Goal: Task Accomplishment & Management: Complete application form

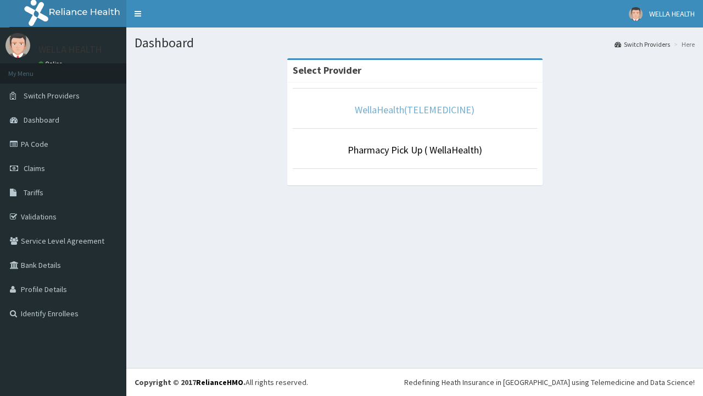
click at [414, 109] on link "WellaHealth(TELEMEDICINE)" at bounding box center [415, 109] width 120 height 13
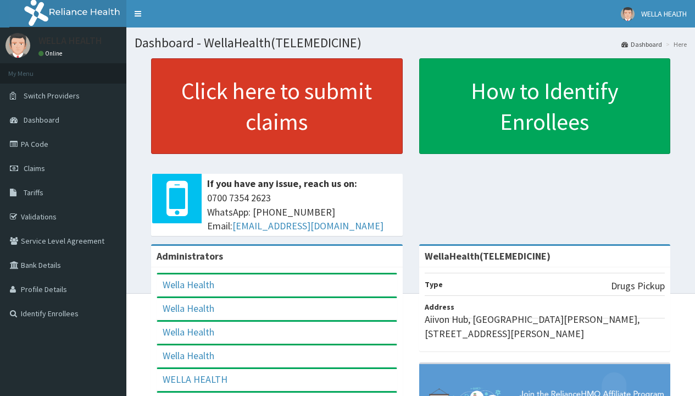
click at [276, 106] on link "Click here to submit claims" at bounding box center [277, 106] width 252 height 96
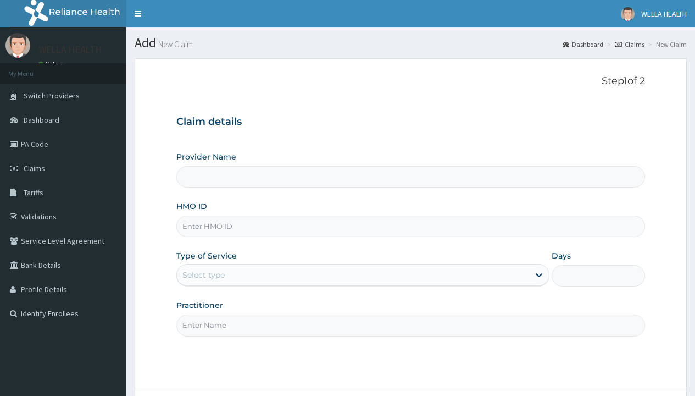
type input "WellaHealth(TELEMEDICINE)"
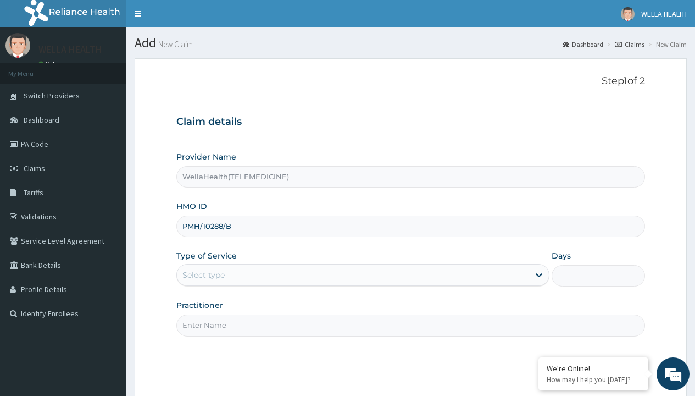
type input "PMH/10288/B"
type input "WellaHealth"
click at [203, 275] on div "Select type" at bounding box center [203, 274] width 42 height 11
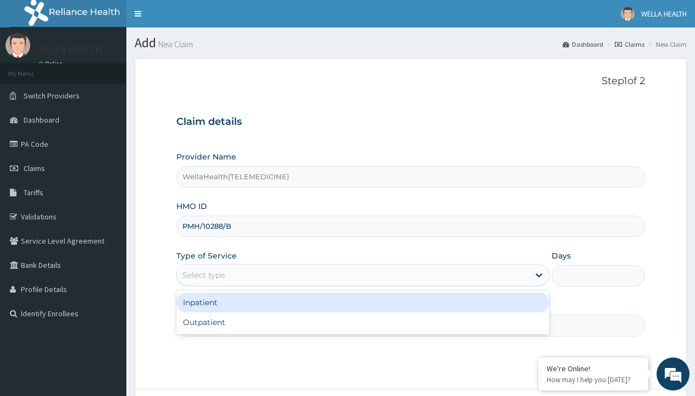
click at [363, 322] on div "Outpatient" at bounding box center [362, 322] width 373 height 20
type input "1"
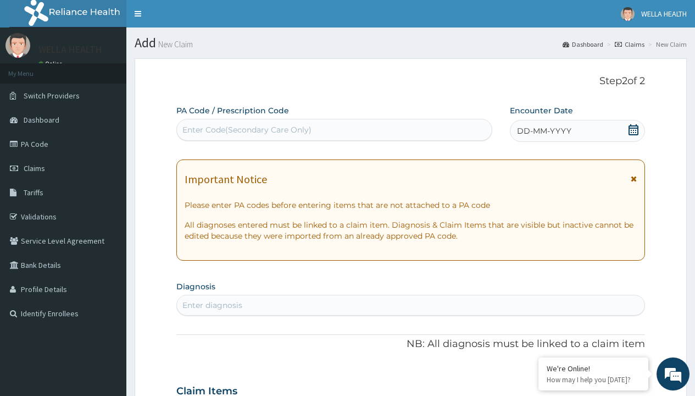
scroll to position [92, 0]
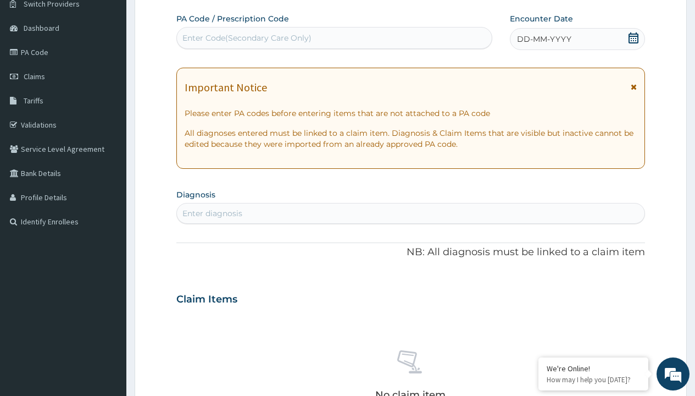
click at [543, 39] on span "DD-MM-YYYY" at bounding box center [544, 39] width 54 height 11
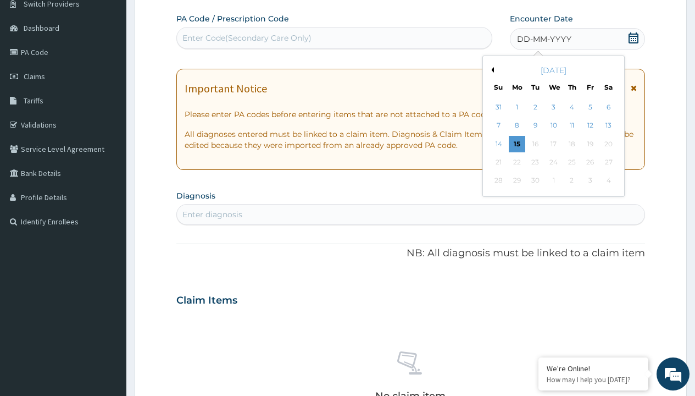
click at [491, 70] on button "Previous Month" at bounding box center [491, 69] width 5 height 5
click at [553, 125] on div "6" at bounding box center [553, 126] width 16 height 16
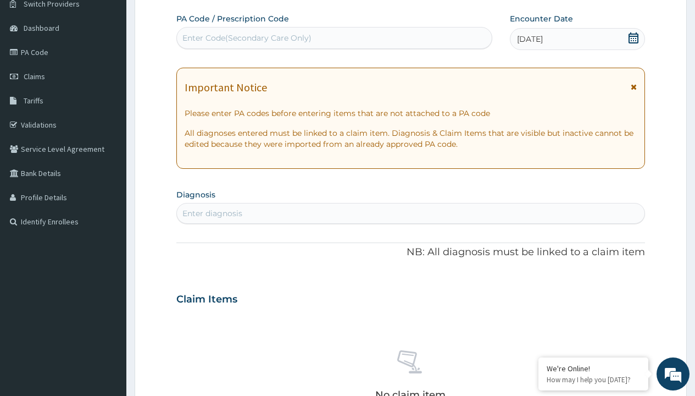
click at [246, 38] on div "Enter Code(Secondary Care Only)" at bounding box center [246, 37] width 129 height 11
type input "PR/FADF0745"
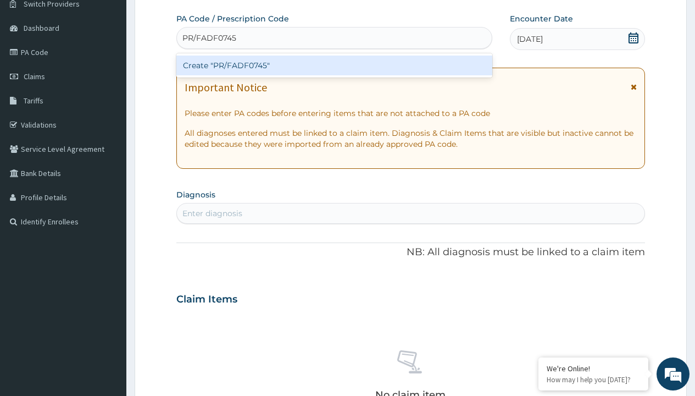
click at [334, 65] on div "Create "PR/FADF0745"" at bounding box center [333, 66] width 315 height 20
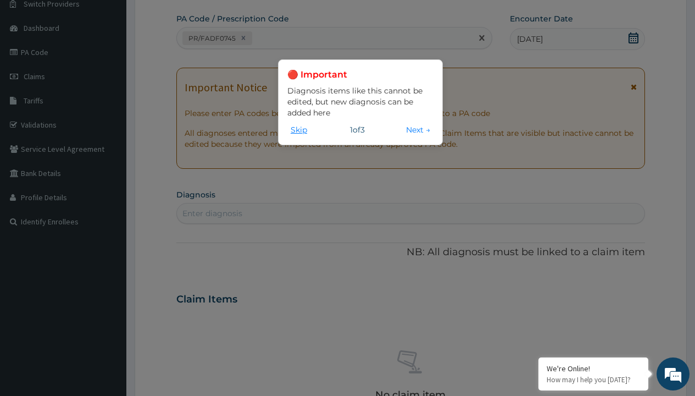
click at [299, 129] on button "Skip" at bounding box center [298, 130] width 23 height 12
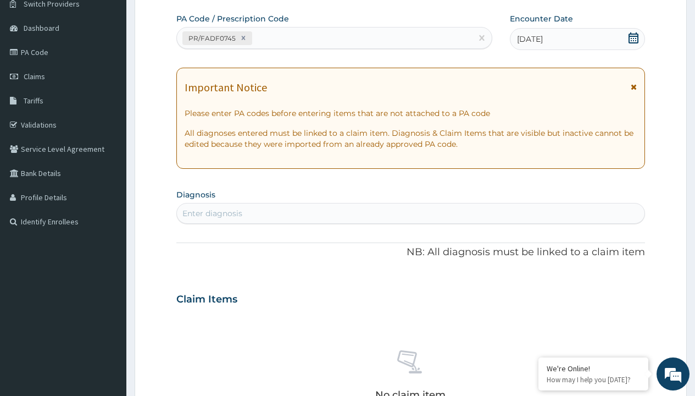
click at [212, 213] on div "Enter diagnosis" at bounding box center [212, 213] width 60 height 11
type input "prescription collected"
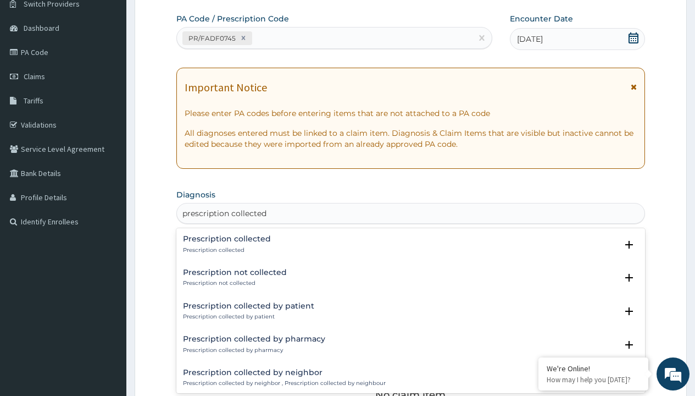
click at [225, 249] on p "Prescription collected" at bounding box center [227, 250] width 88 height 8
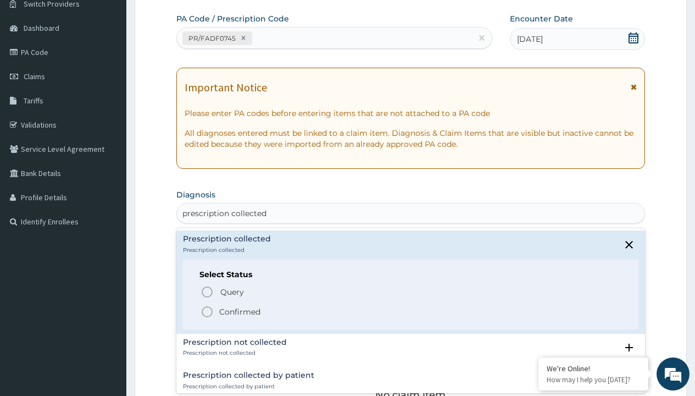
click at [240, 311] on p "Confirmed" at bounding box center [239, 311] width 41 height 11
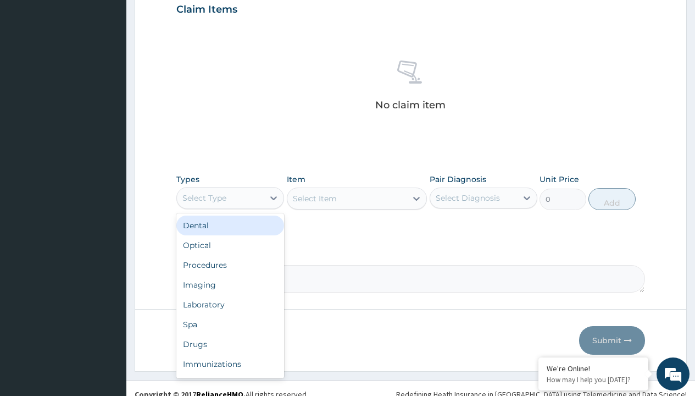
type input "procedures"
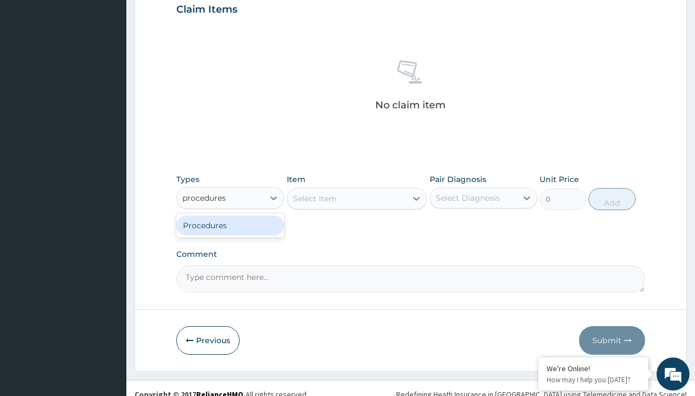
click at [230, 225] on div "Procedures" at bounding box center [230, 225] width 108 height 20
click at [314, 198] on div "Select Item" at bounding box center [315, 198] width 44 height 11
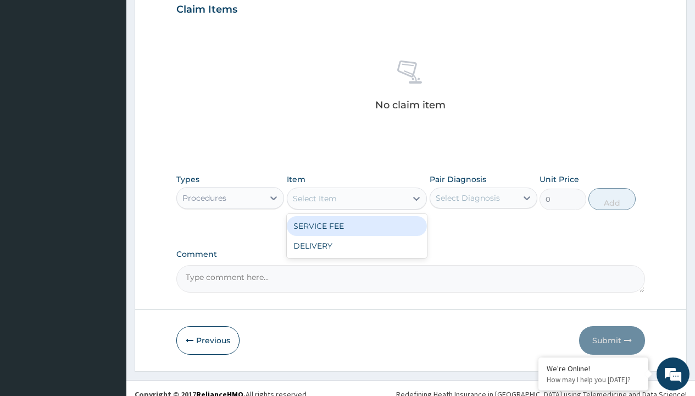
type input "service fee"
click at [357, 225] on div "SERVICE FEE" at bounding box center [357, 226] width 141 height 20
type input "100"
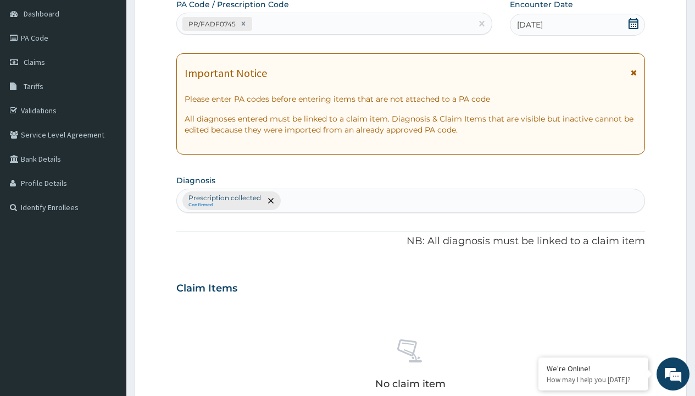
type input "prescription collected"
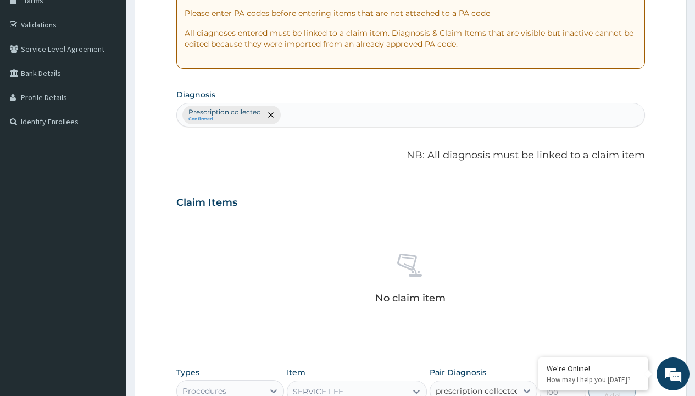
checkbox input "true"
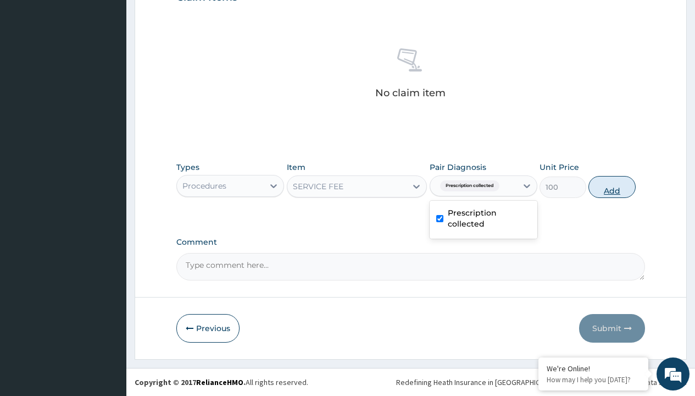
click at [612, 186] on button "Add" at bounding box center [612, 187] width 47 height 22
type input "0"
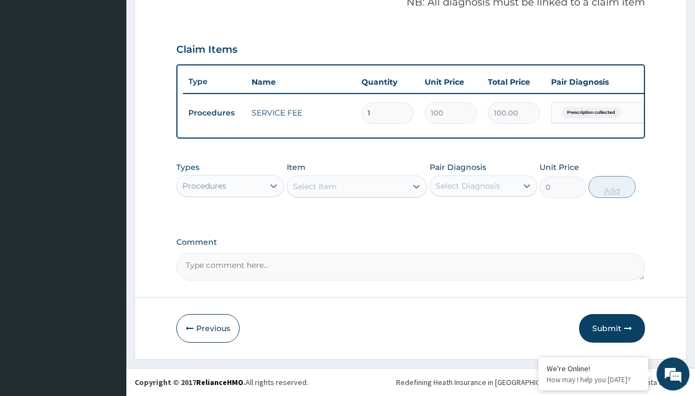
scroll to position [353, 0]
click at [204, 185] on div "Procedures" at bounding box center [204, 185] width 44 height 11
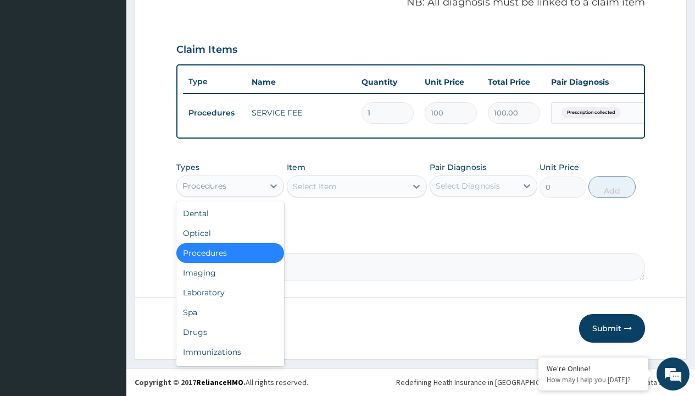
type input "drugs"
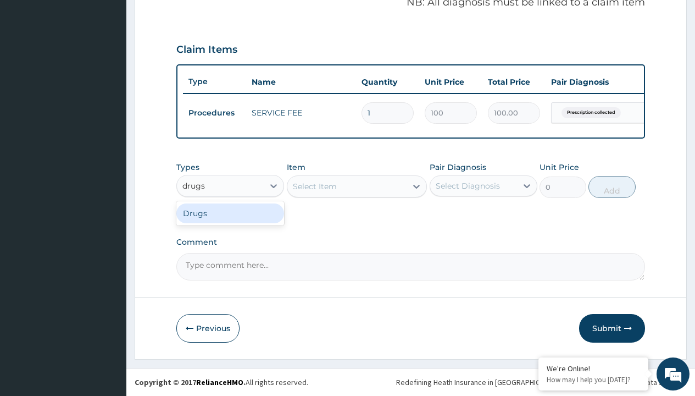
click at [230, 213] on div "Drugs" at bounding box center [230, 213] width 108 height 20
click at [314, 186] on div "Select Item" at bounding box center [357, 186] width 141 height 22
type input "neofylin syrup/bott"
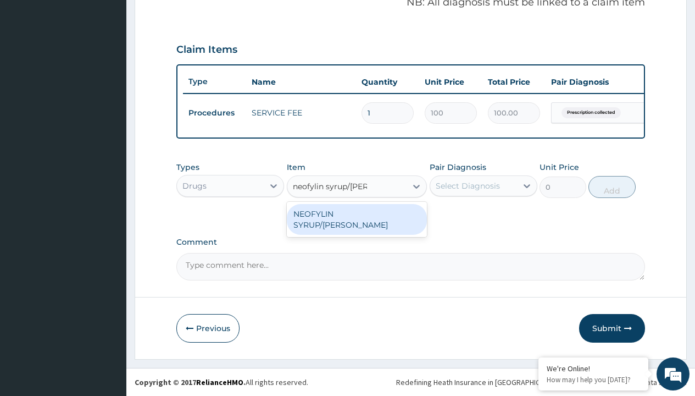
click at [357, 213] on div "NEOFYLIN SYRUP/BOTT" at bounding box center [357, 219] width 141 height 31
type input "2200"
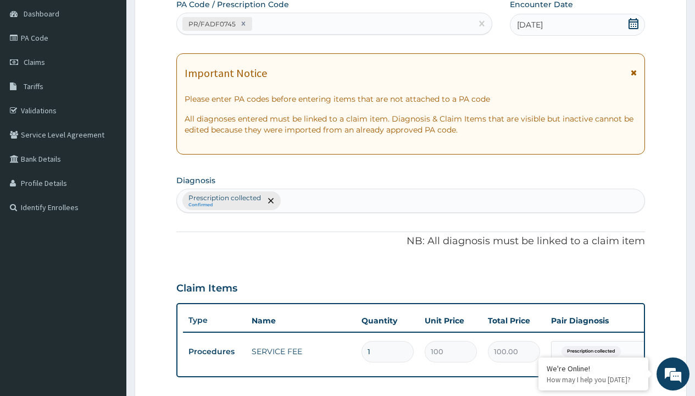
type input "prescription collected"
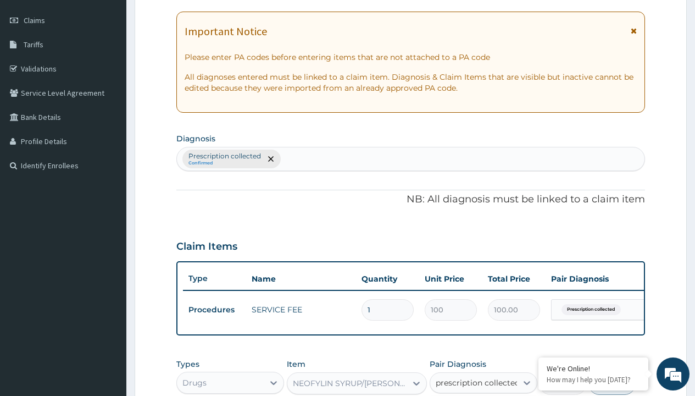
checkbox input "true"
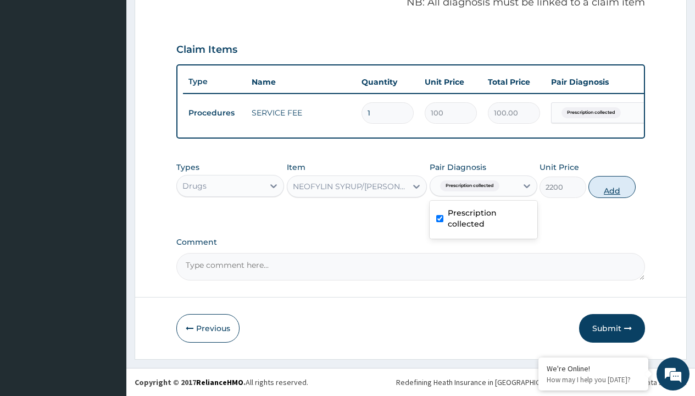
click at [612, 186] on button "Add" at bounding box center [612, 187] width 47 height 22
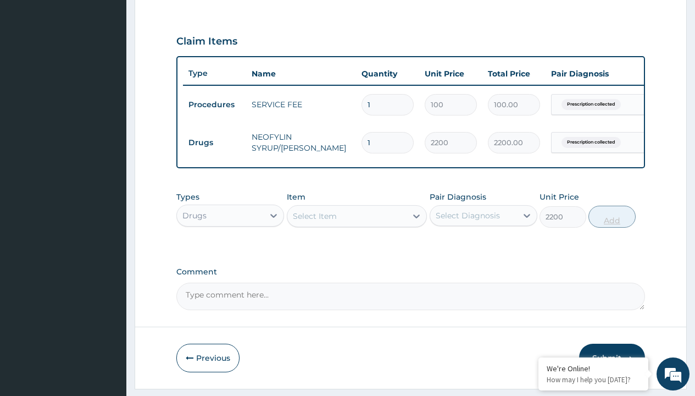
type input "0"
click at [214, 142] on td "Drugs" at bounding box center [214, 142] width 63 height 20
type input "drugs"
click at [230, 251] on div "Drugs" at bounding box center [230, 243] width 108 height 20
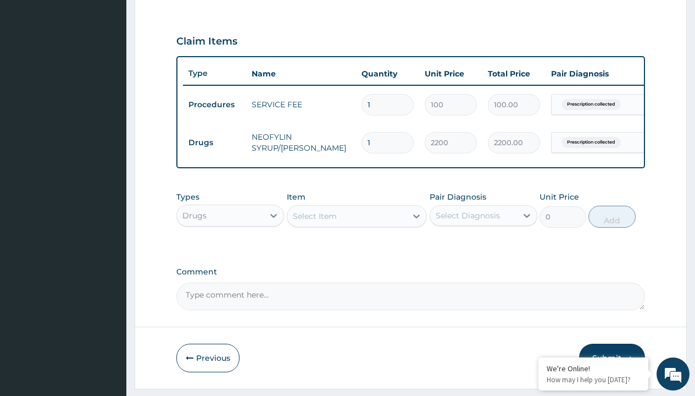
click at [314, 221] on div "Select Item" at bounding box center [315, 215] width 44 height 11
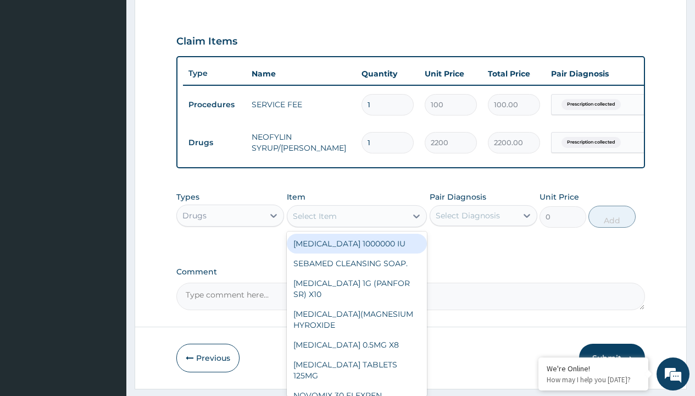
type input "cetirizine syrup"
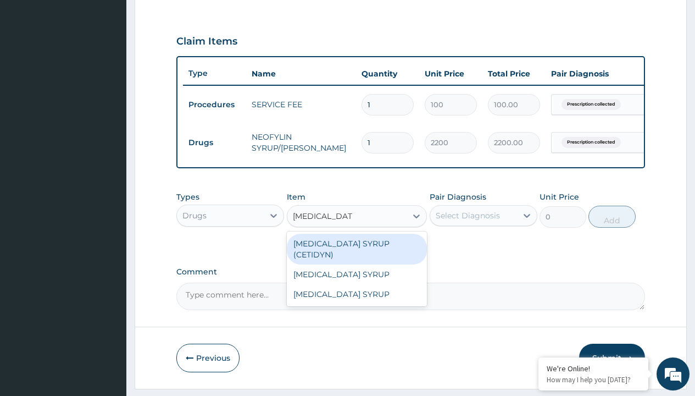
click at [357, 251] on div "CETIRIZINE SYRUP (CETIDYN)" at bounding box center [357, 249] width 141 height 31
type input "2200"
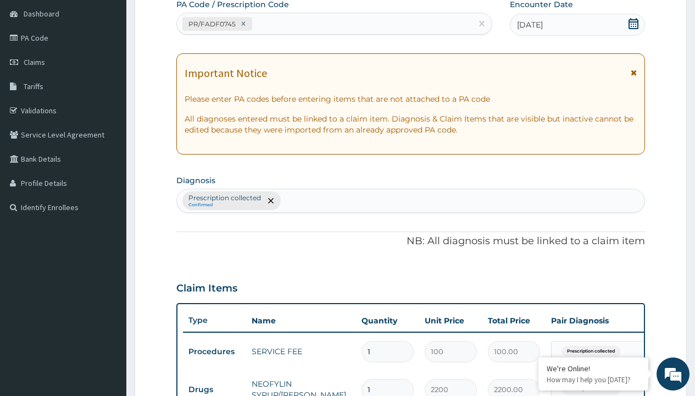
type input "prescription collected"
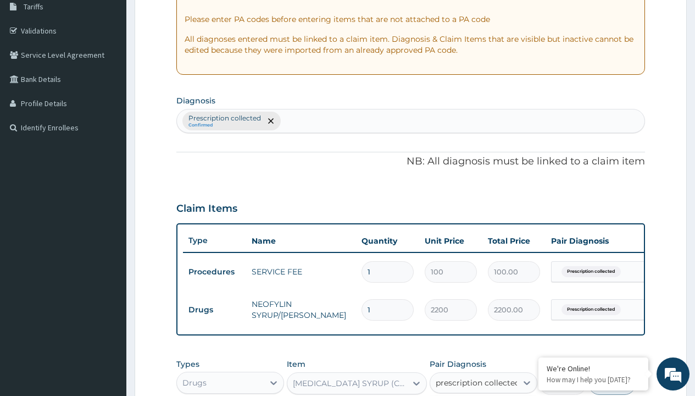
checkbox input "true"
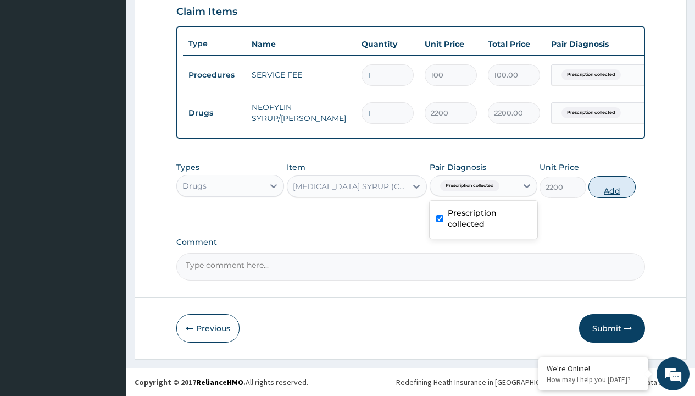
click at [612, 186] on button "Add" at bounding box center [612, 187] width 47 height 22
type input "0"
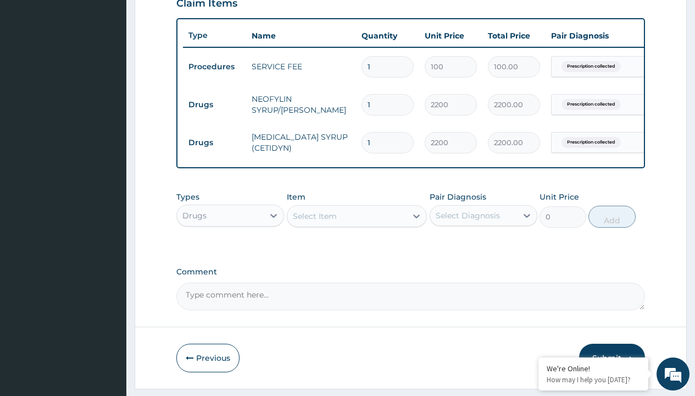
click at [214, 104] on td "Drugs" at bounding box center [214, 105] width 63 height 20
type input "drugs"
click at [230, 251] on div "Drugs" at bounding box center [230, 243] width 108 height 20
click at [314, 221] on div "Select Item" at bounding box center [315, 215] width 44 height 11
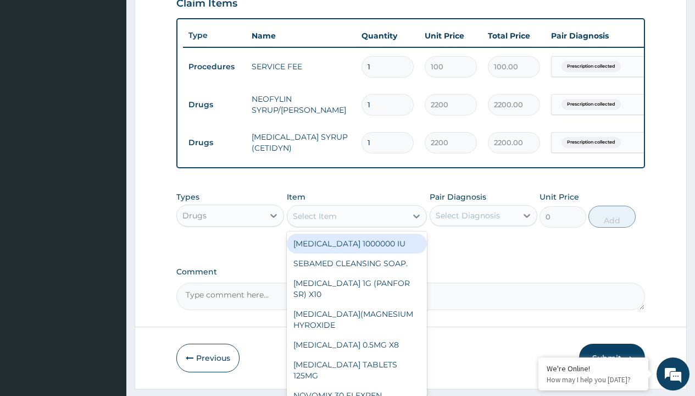
type input "zolat tablet 200mg (albendazole)/pack"
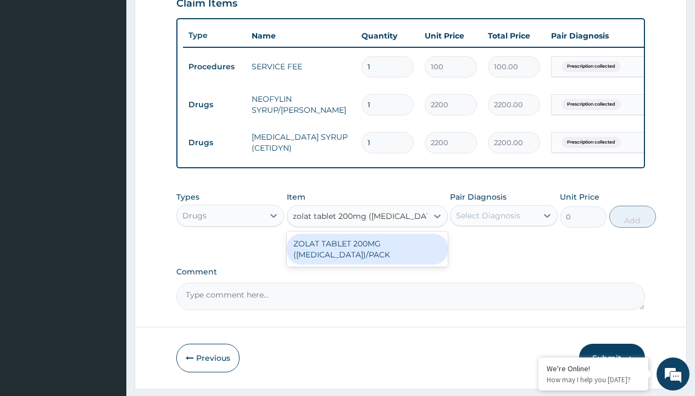
click at [367, 257] on div "ZOLAT TABLET 200MG (ALBENDAZOLE)/PACK" at bounding box center [367, 249] width 161 height 31
type input "439"
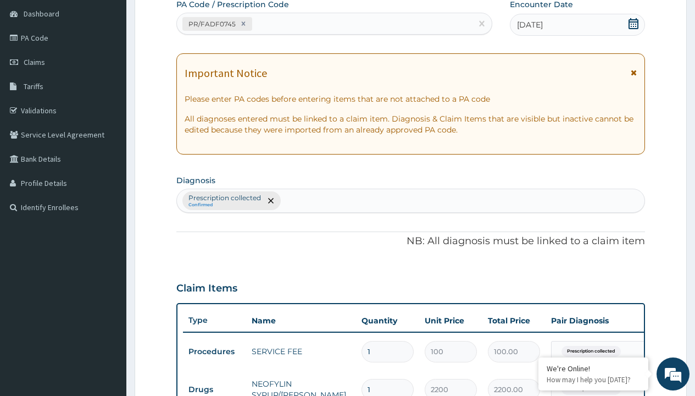
scroll to position [224, 0]
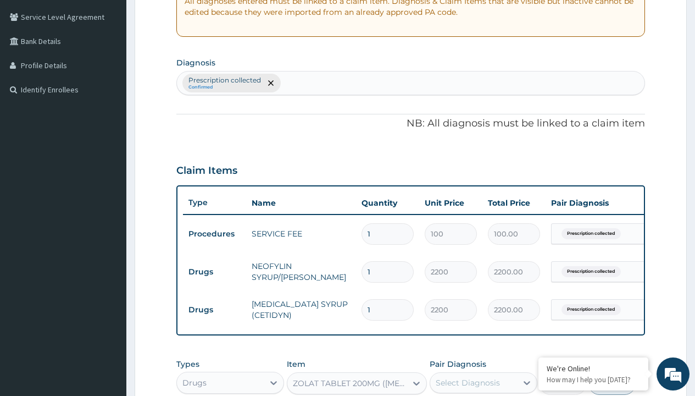
type input "prescription collected"
checkbox input "true"
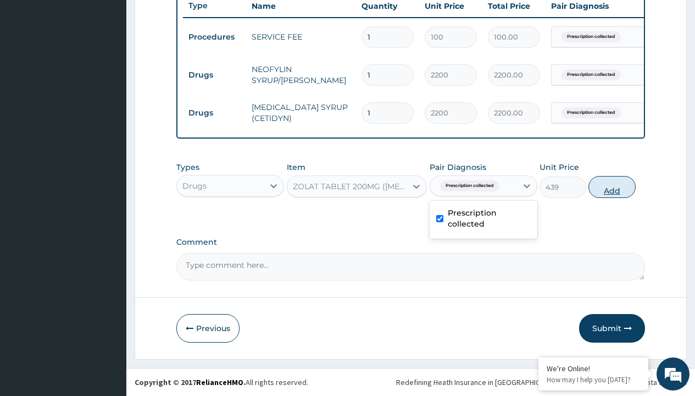
click at [612, 186] on button "Add" at bounding box center [612, 187] width 47 height 22
type input "0"
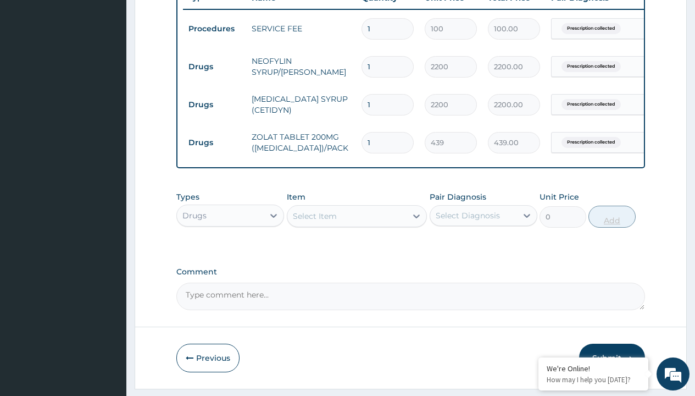
type input "2"
type input "878.00"
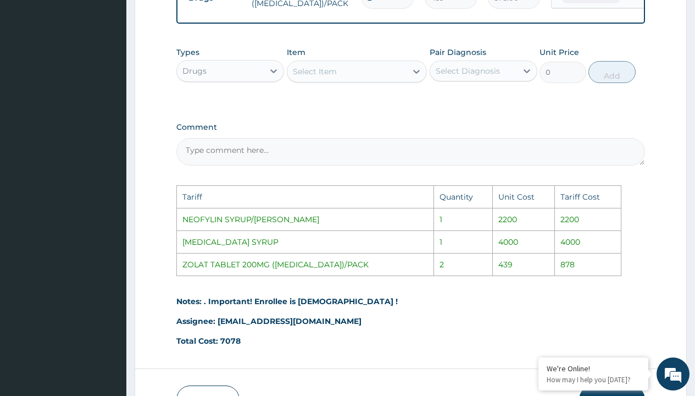
scroll to position [574, 0]
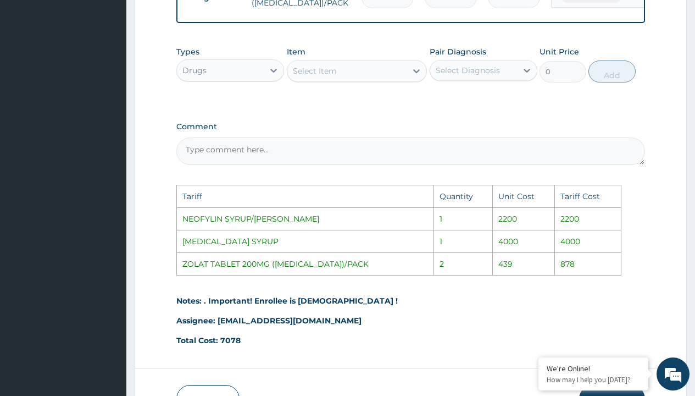
type input "2"
click at [330, 76] on div "Select Item" at bounding box center [315, 70] width 44 height 11
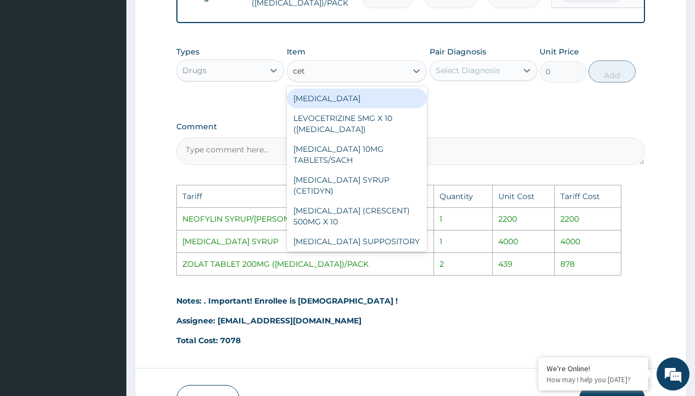
type input "ceti"
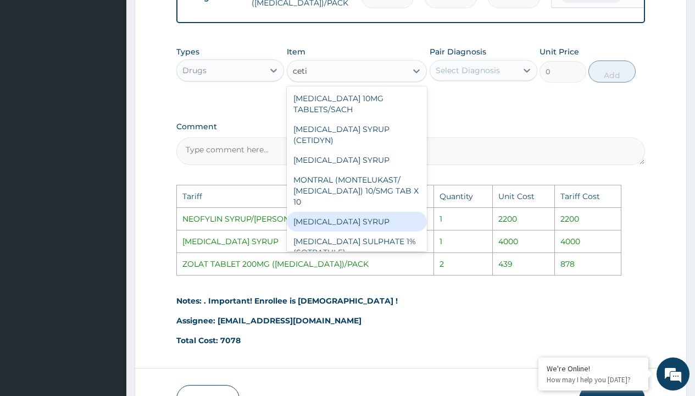
click at [340, 223] on div "CETIRIZINE SYRUP" at bounding box center [357, 222] width 141 height 20
type input "4000"
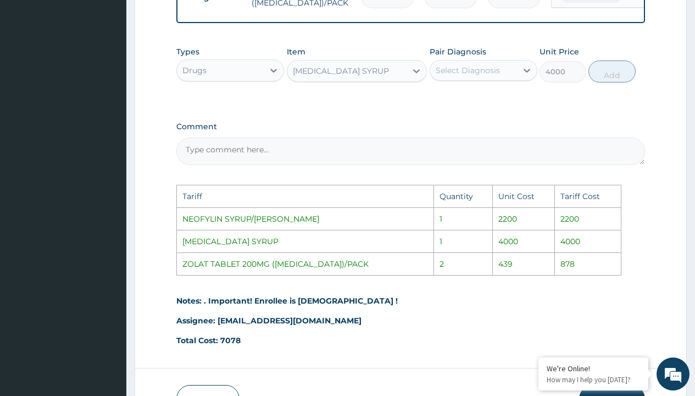
click at [499, 76] on div "Select Diagnosis" at bounding box center [468, 70] width 64 height 11
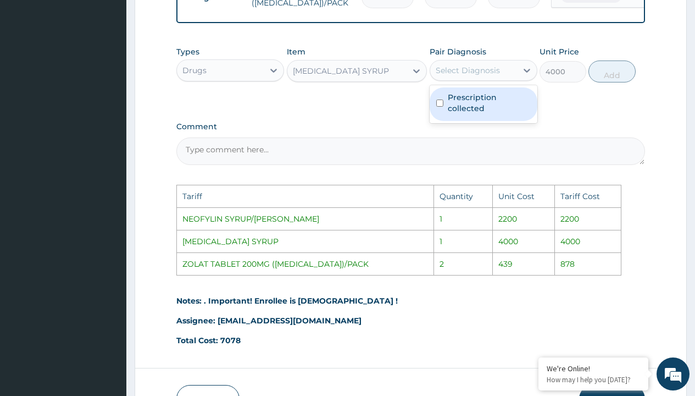
click at [502, 103] on label "Prescription collected" at bounding box center [489, 103] width 83 height 22
checkbox input "true"
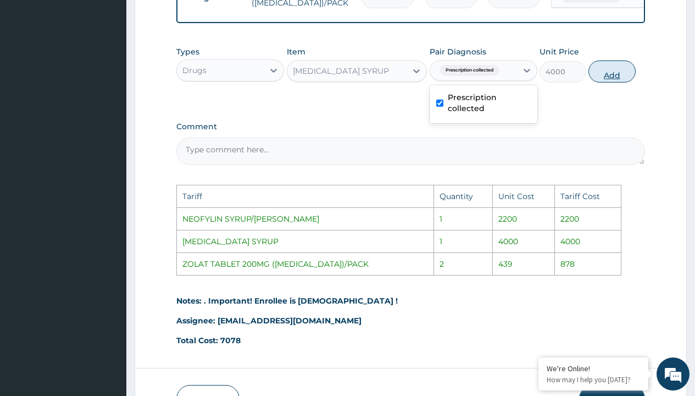
click at [616, 81] on button "Add" at bounding box center [612, 71] width 47 height 22
type input "0"
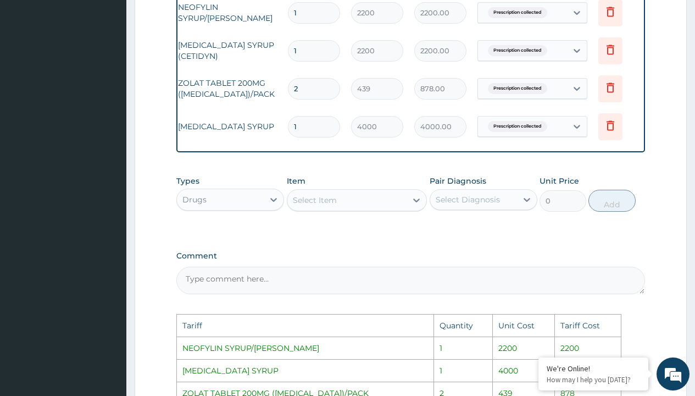
scroll to position [0, 83]
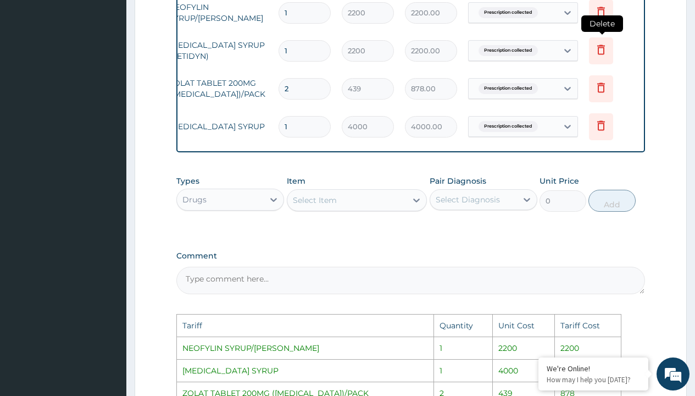
click at [602, 51] on icon at bounding box center [601, 49] width 13 height 13
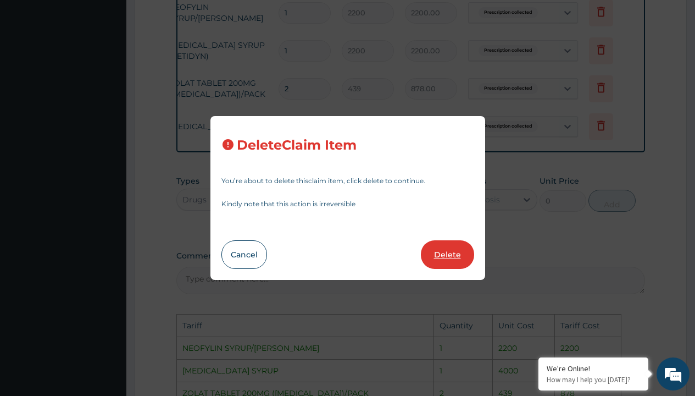
click at [442, 263] on button "Delete" at bounding box center [447, 254] width 53 height 29
type input "2"
type input "439"
type input "878.00"
type input "1"
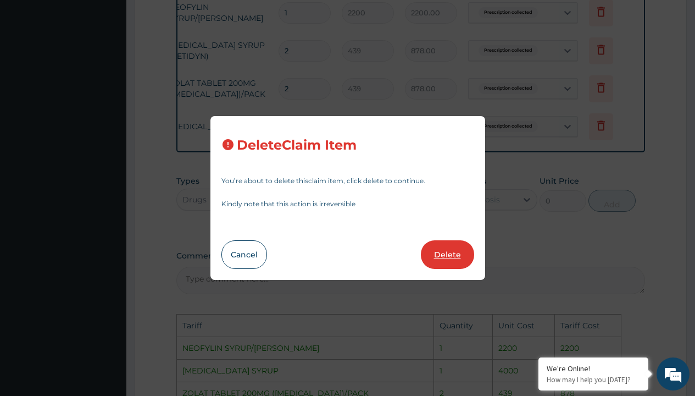
type input "4000"
type input "4000.00"
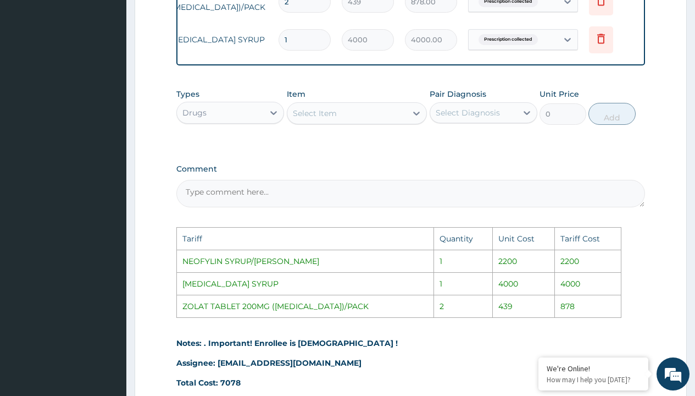
scroll to position [653, 0]
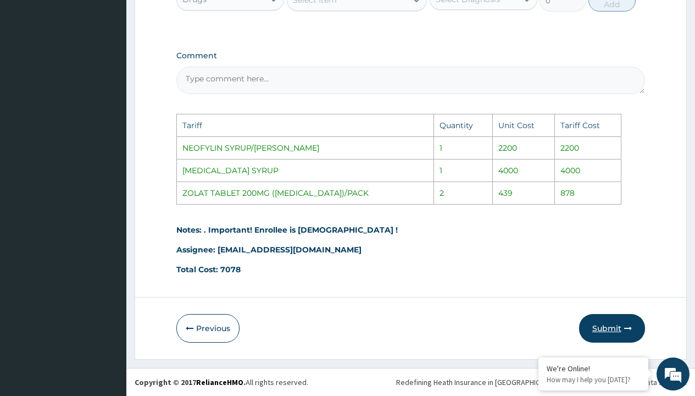
click at [589, 320] on button "Submit" at bounding box center [612, 328] width 66 height 29
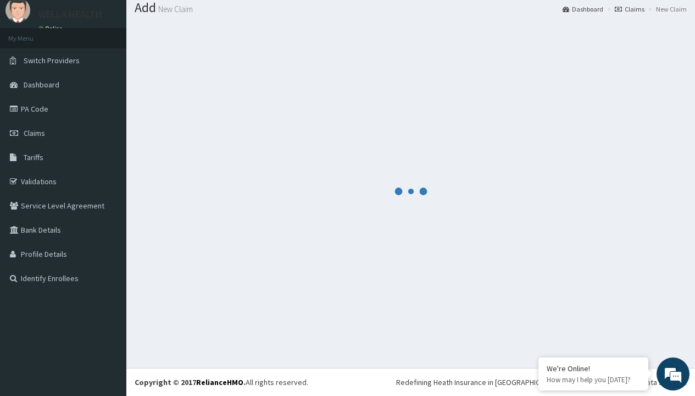
scroll to position [467, 0]
